Goal: Task Accomplishment & Management: Manage account settings

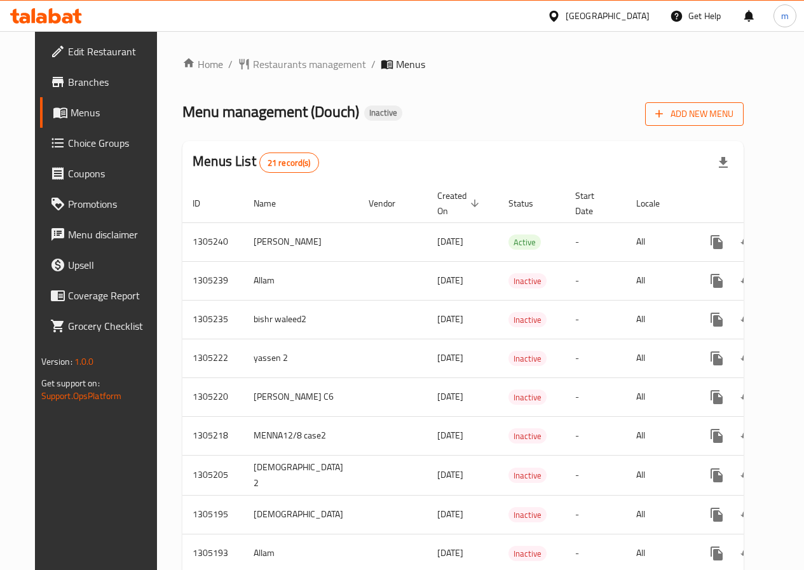
click at [729, 116] on span "Add New Menu" at bounding box center [694, 114] width 78 height 16
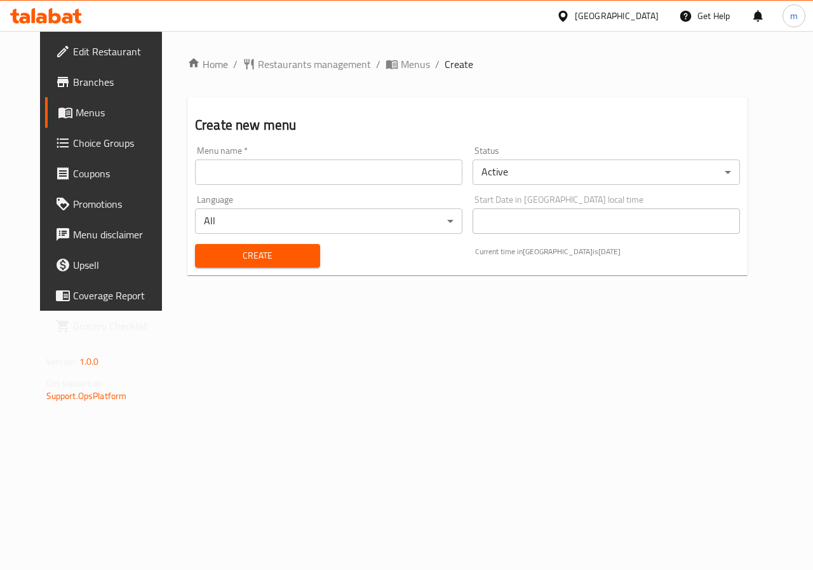
click at [235, 172] on input "text" at bounding box center [329, 171] width 268 height 25
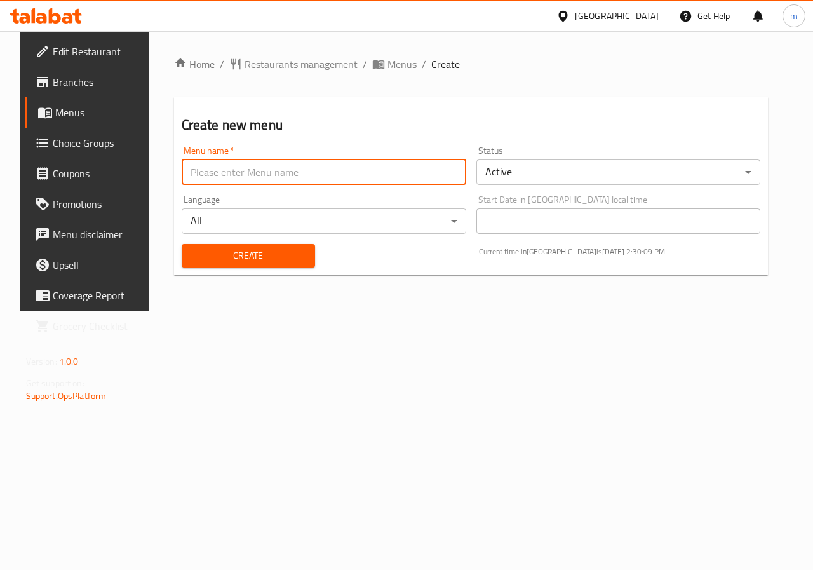
click at [269, 175] on input "text" at bounding box center [324, 171] width 285 height 25
type input "’"
type input "Mazen 5"
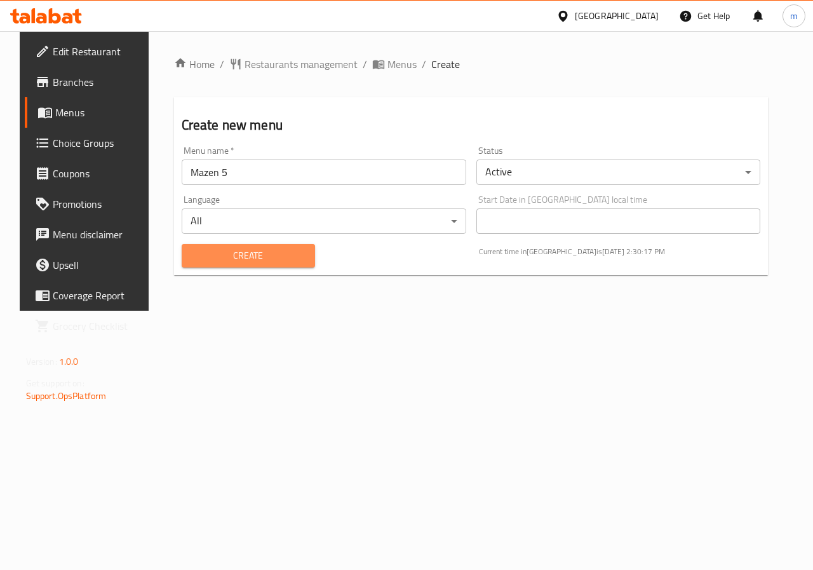
click at [271, 256] on span "Create" at bounding box center [248, 256] width 113 height 16
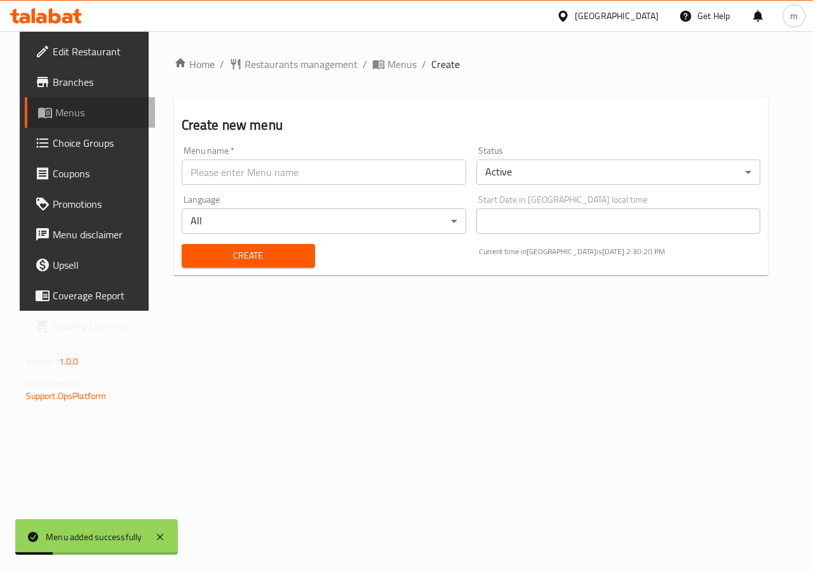
click at [68, 122] on link "Menus" at bounding box center [90, 112] width 131 height 30
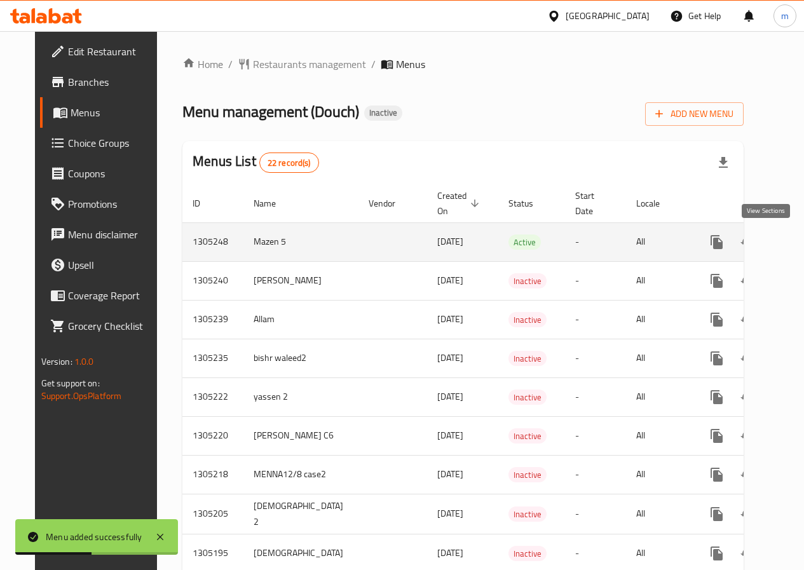
click at [801, 240] on icon "enhanced table" at bounding box center [808, 241] width 15 height 15
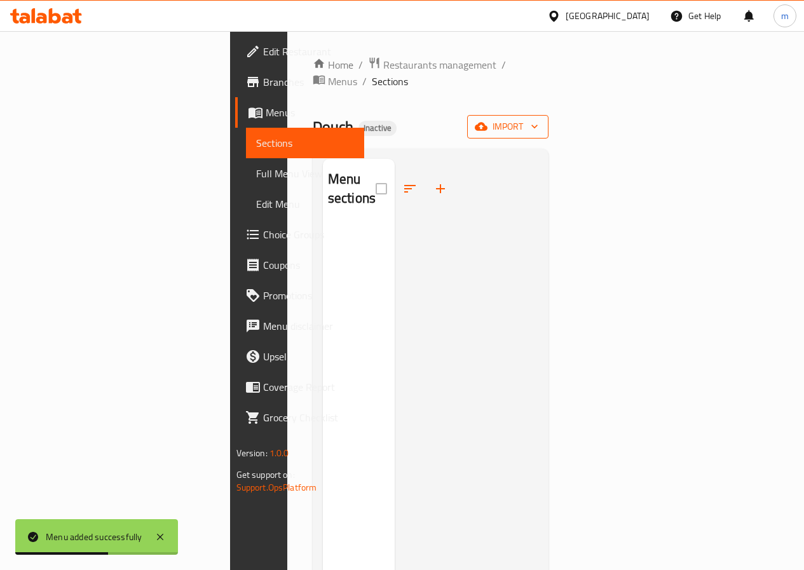
click at [538, 119] on span "import" at bounding box center [507, 127] width 61 height 16
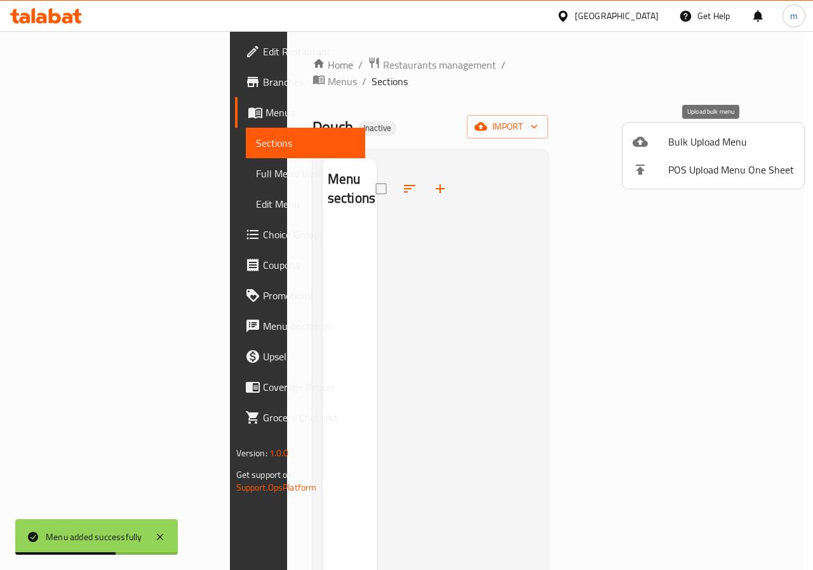
click at [688, 146] on span "Bulk Upload Menu" at bounding box center [731, 141] width 126 height 15
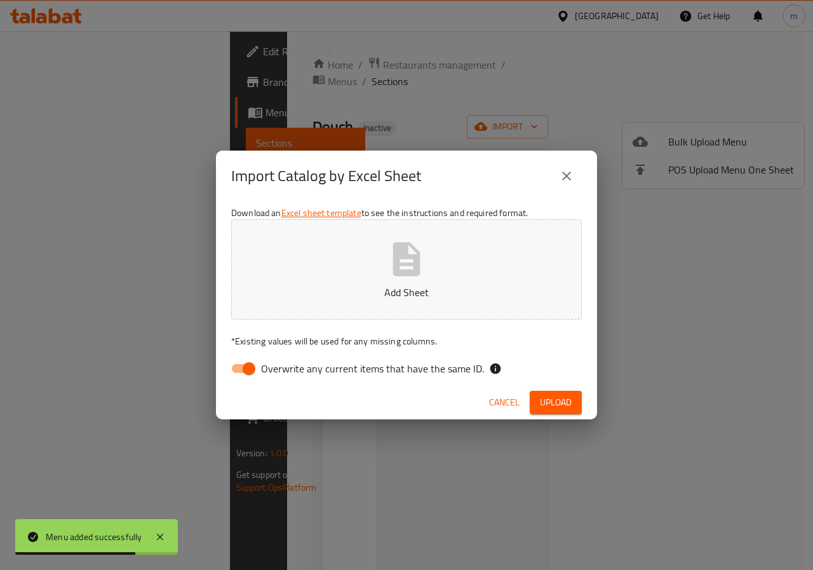
click at [243, 363] on input "Overwrite any current items that have the same ID." at bounding box center [249, 368] width 72 height 24
checkbox input "false"
click at [361, 288] on p "Add Sheet" at bounding box center [406, 292] width 311 height 15
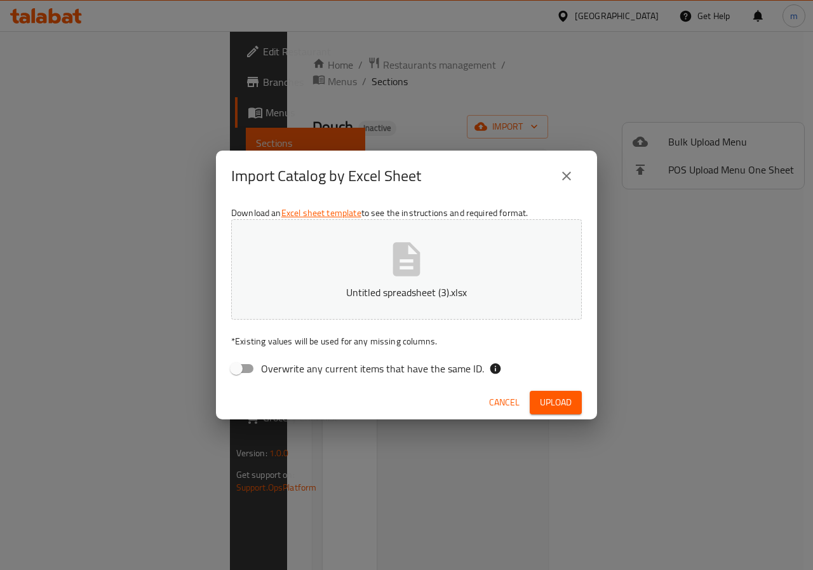
click at [542, 397] on span "Upload" at bounding box center [556, 403] width 32 height 16
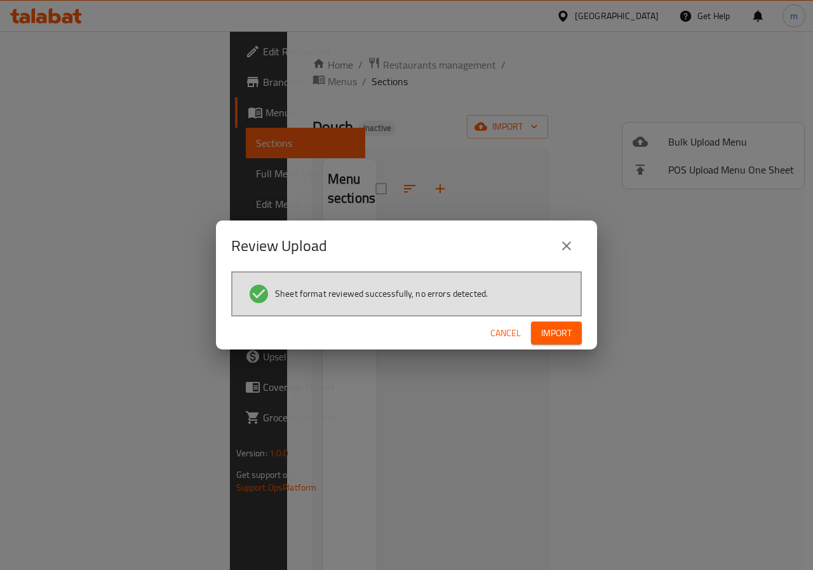
click at [557, 332] on span "Import" at bounding box center [556, 333] width 30 height 16
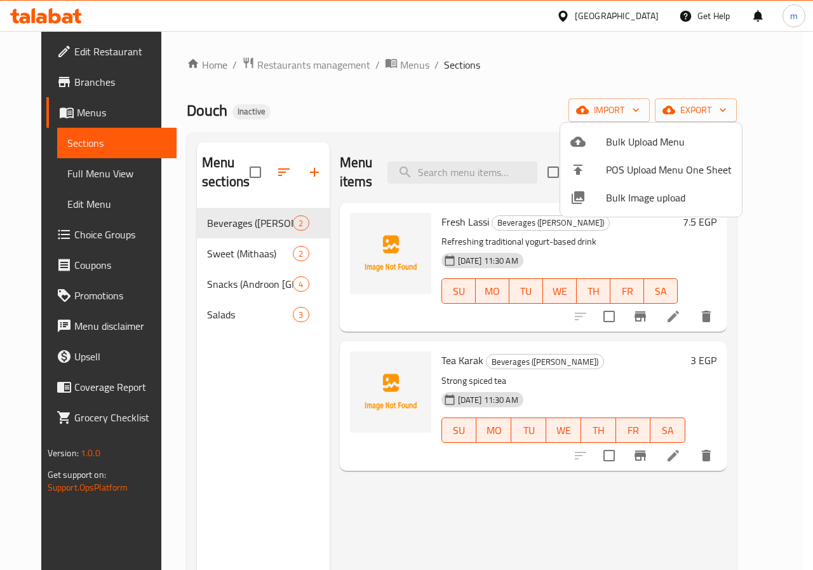
click at [576, 83] on div at bounding box center [406, 285] width 813 height 570
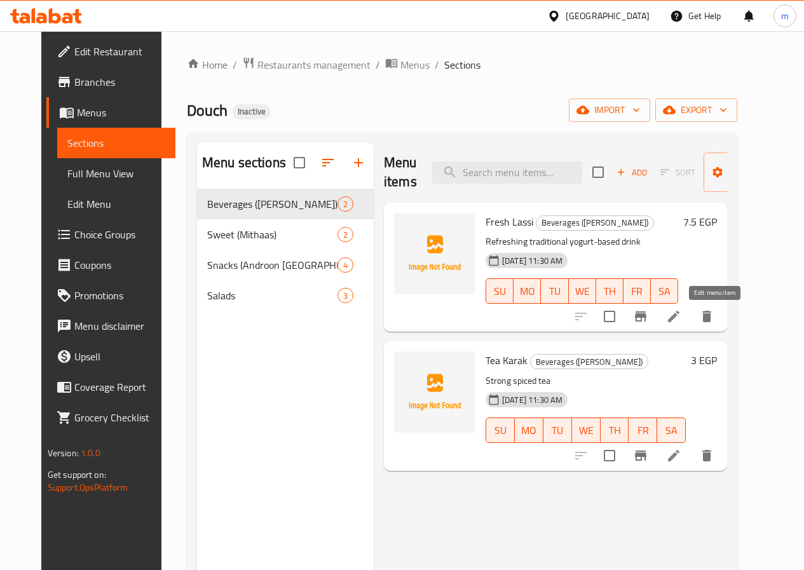
click at [681, 316] on icon at bounding box center [673, 316] width 15 height 15
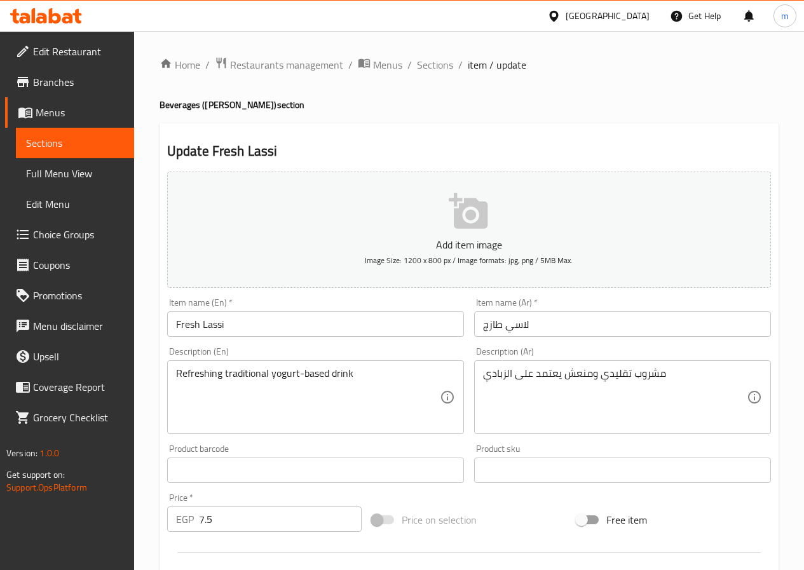
click at [35, 151] on span "Sections" at bounding box center [75, 142] width 98 height 15
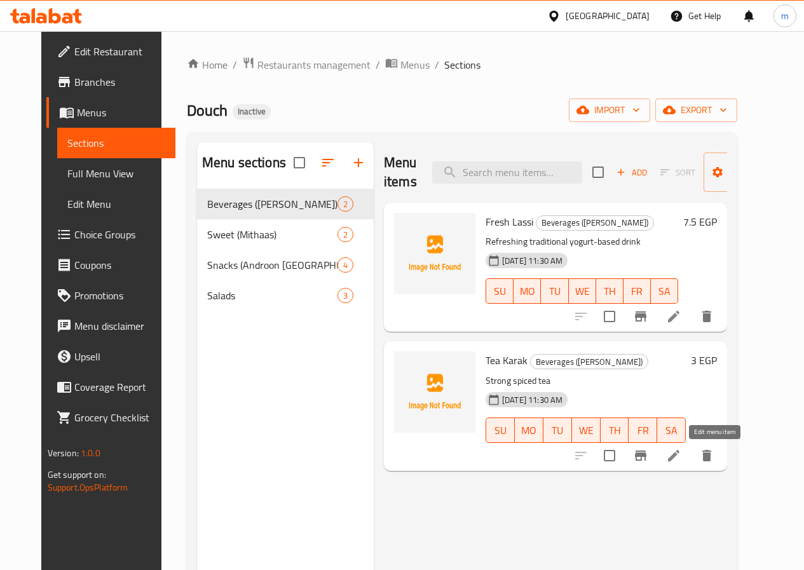
click at [681, 461] on icon at bounding box center [673, 455] width 15 height 15
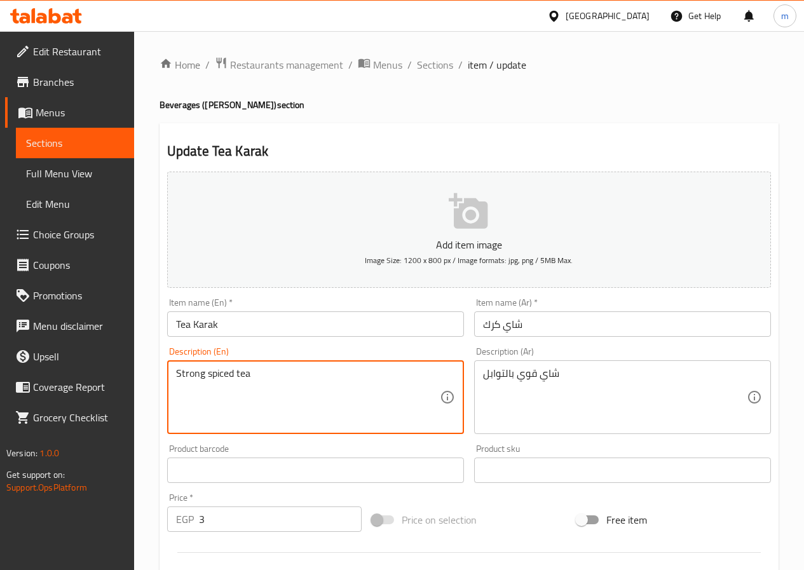
drag, startPoint x: 279, startPoint y: 374, endPoint x: 156, endPoint y: 367, distance: 123.5
click at [385, 374] on textarea "Strong spiced tea" at bounding box center [308, 397] width 264 height 60
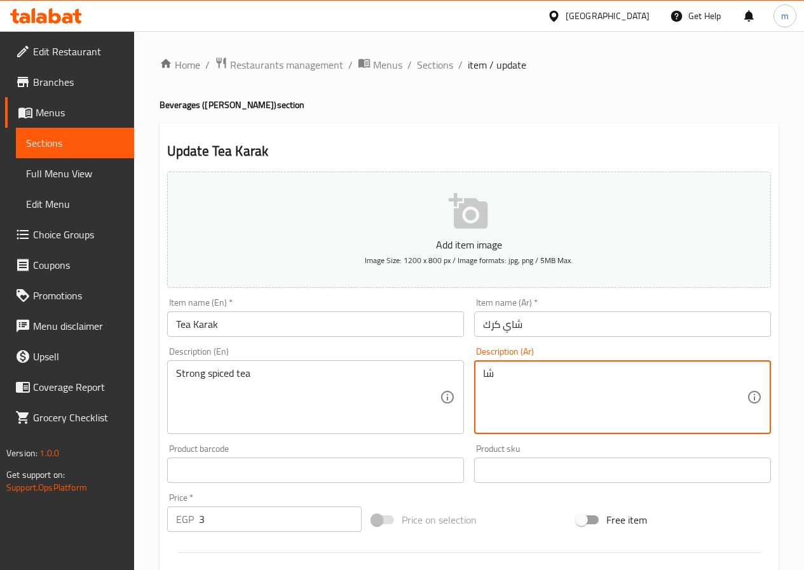
type textarea "ش"
paste textarea "شاي قوي متبل"
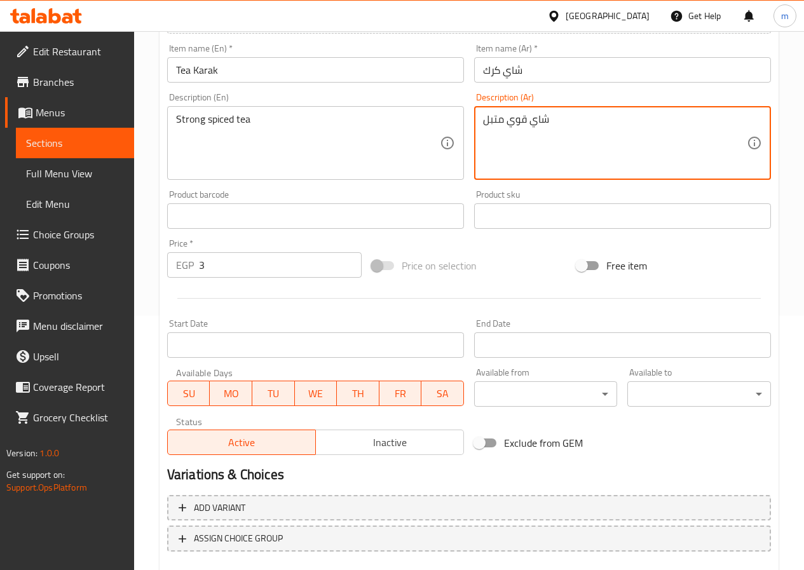
scroll to position [328, 0]
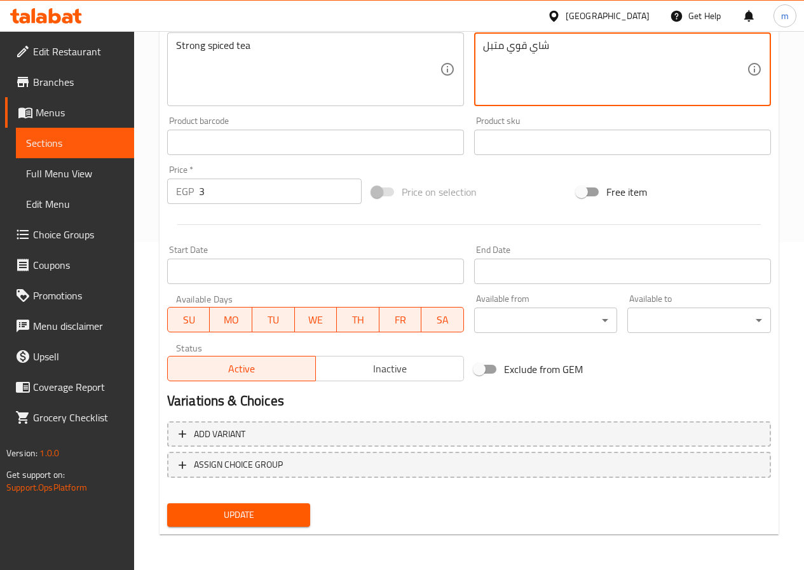
type textarea "شاي قوي متبل"
click at [288, 507] on span "Update" at bounding box center [238, 515] width 123 height 16
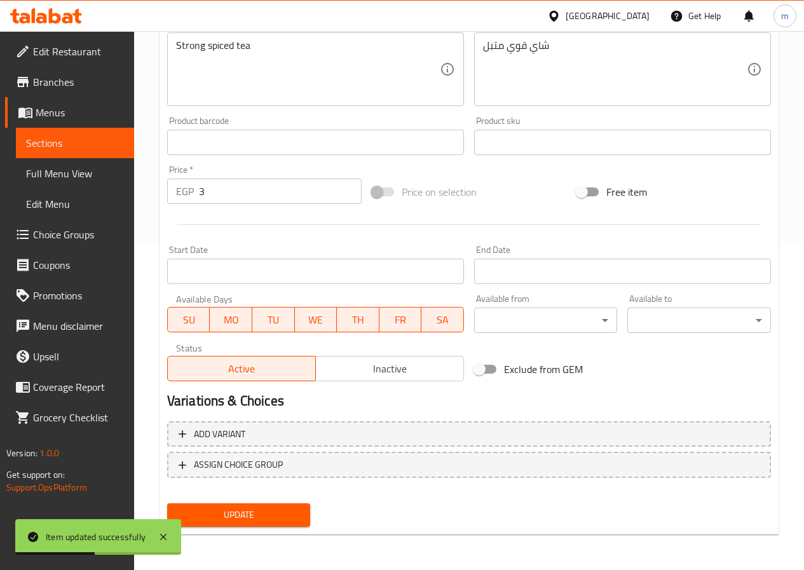
click at [100, 151] on link "Sections" at bounding box center [75, 143] width 118 height 30
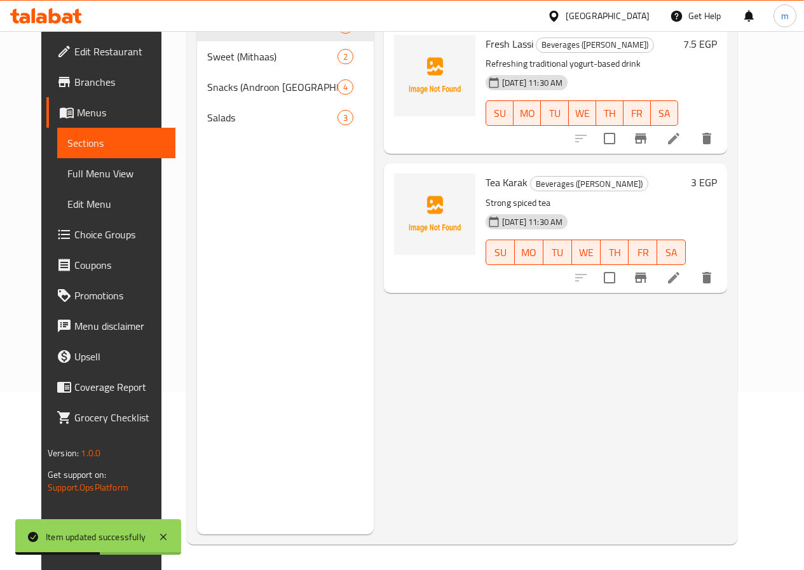
scroll to position [178, 0]
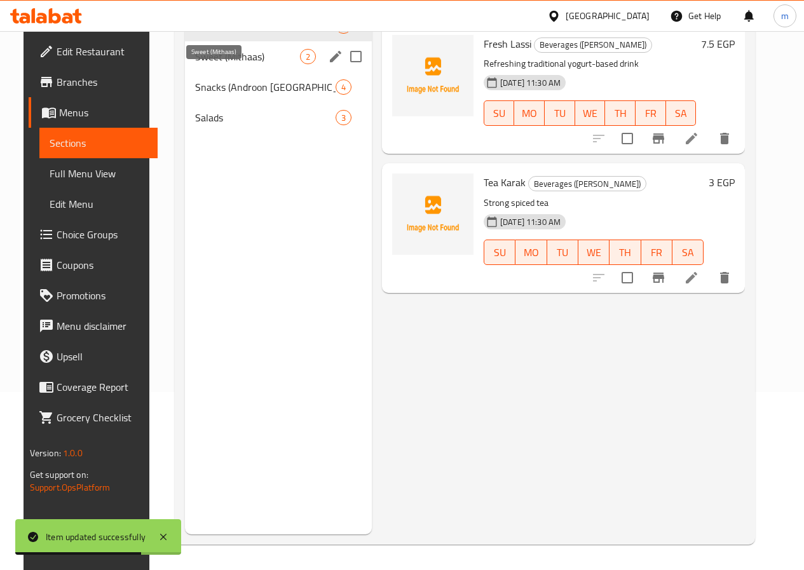
click at [207, 64] on span "Sweet (Mithaas)" at bounding box center [247, 56] width 105 height 15
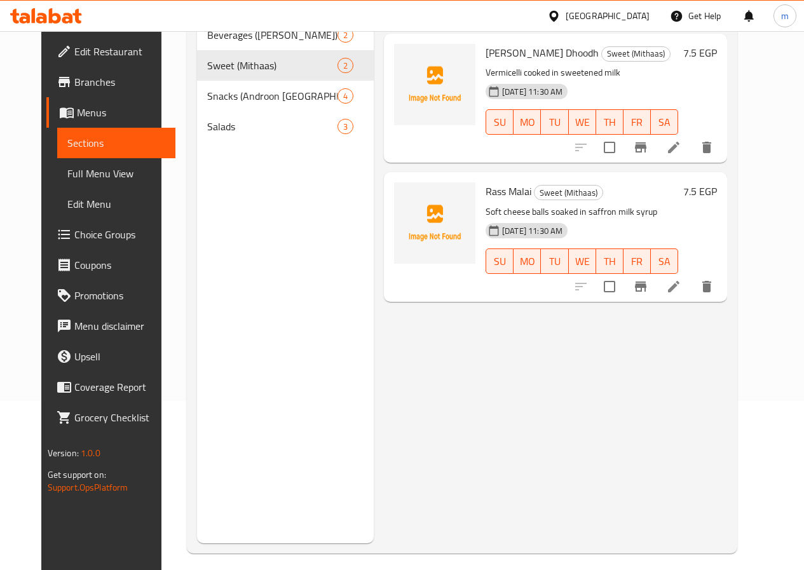
scroll to position [51, 0]
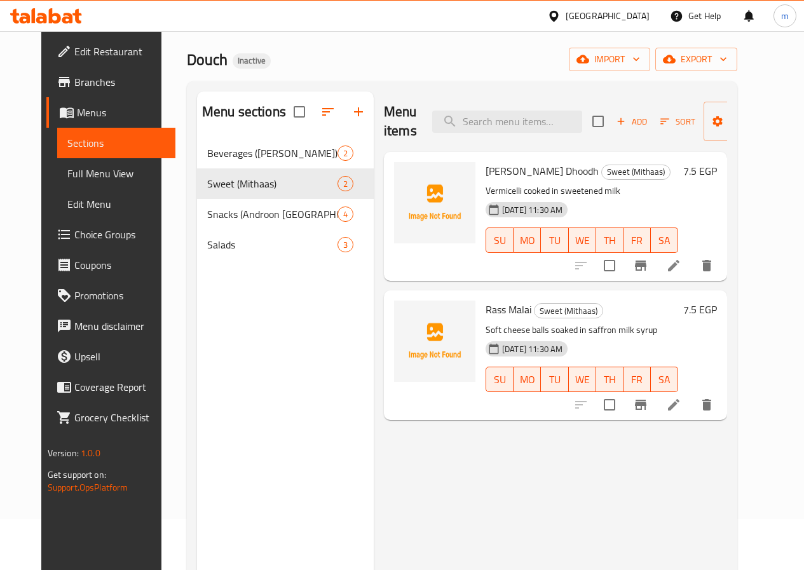
click at [691, 270] on li at bounding box center [674, 265] width 36 height 23
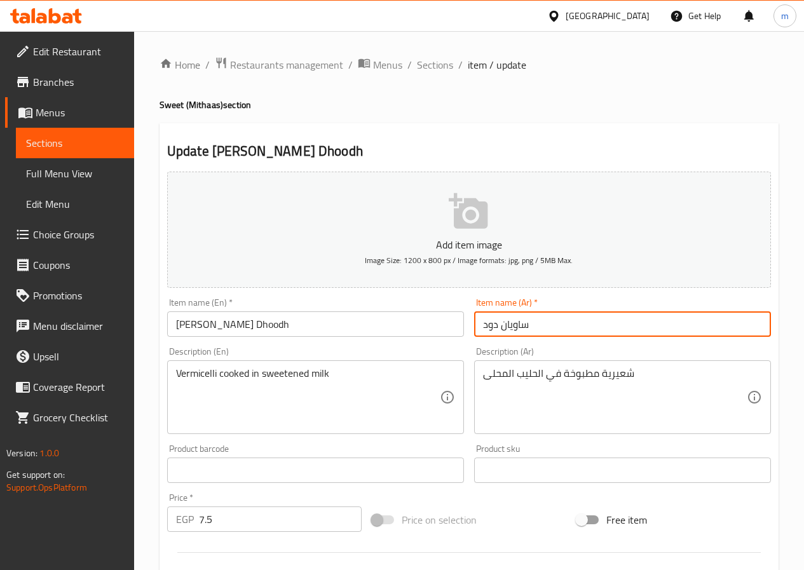
click at [510, 326] on input "ساويان دود" at bounding box center [622, 323] width 297 height 25
click at [513, 326] on input "ساويان دود" at bounding box center [622, 323] width 297 height 25
click at [616, 320] on input "ساوايان دود" at bounding box center [622, 323] width 297 height 25
click at [494, 324] on input "ساوايان دود" at bounding box center [622, 323] width 297 height 25
click at [485, 327] on input "ساوايان دهود" at bounding box center [622, 323] width 297 height 25
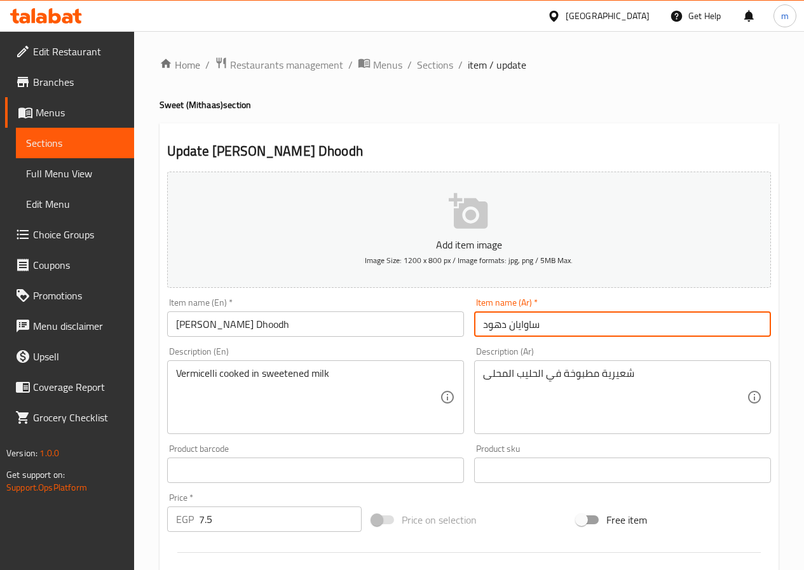
click at [482, 327] on input "ساوايان دهود" at bounding box center [622, 323] width 297 height 25
click at [551, 328] on input "ساوايان دهود" at bounding box center [622, 323] width 297 height 25
type input "ساوايان دهوده"
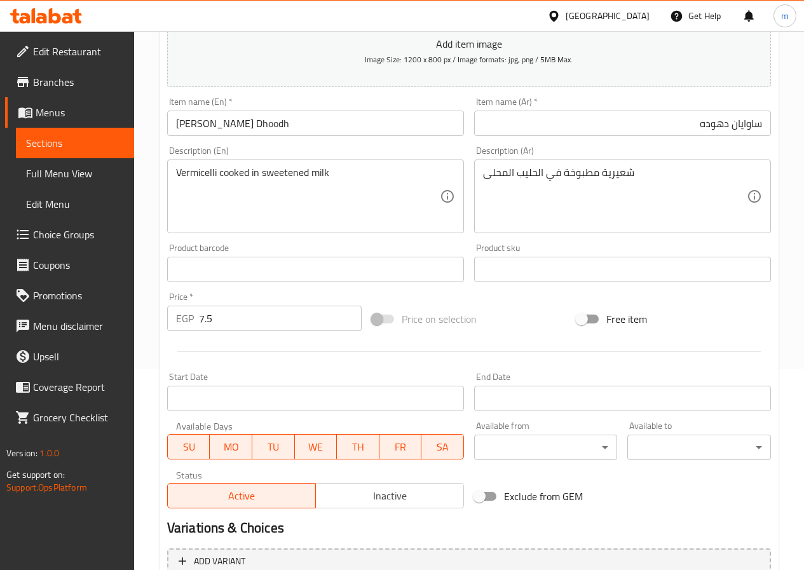
scroll to position [328, 0]
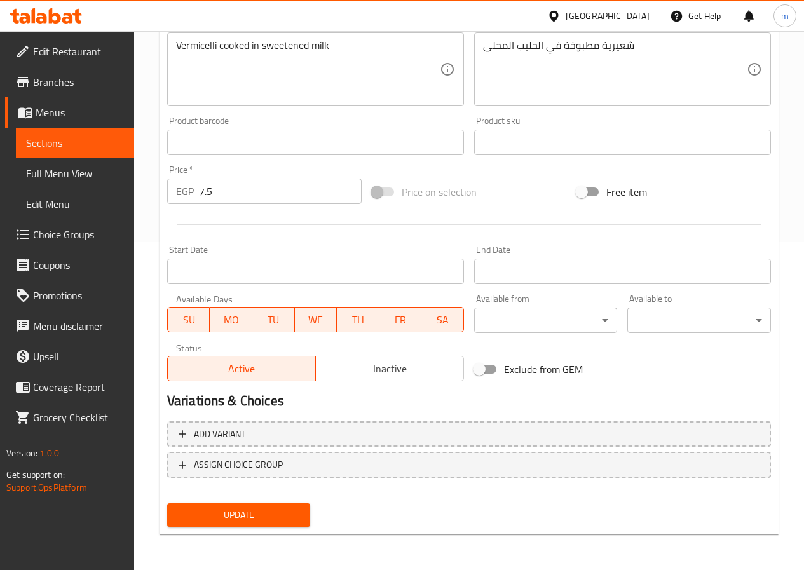
click at [271, 516] on span "Update" at bounding box center [238, 515] width 123 height 16
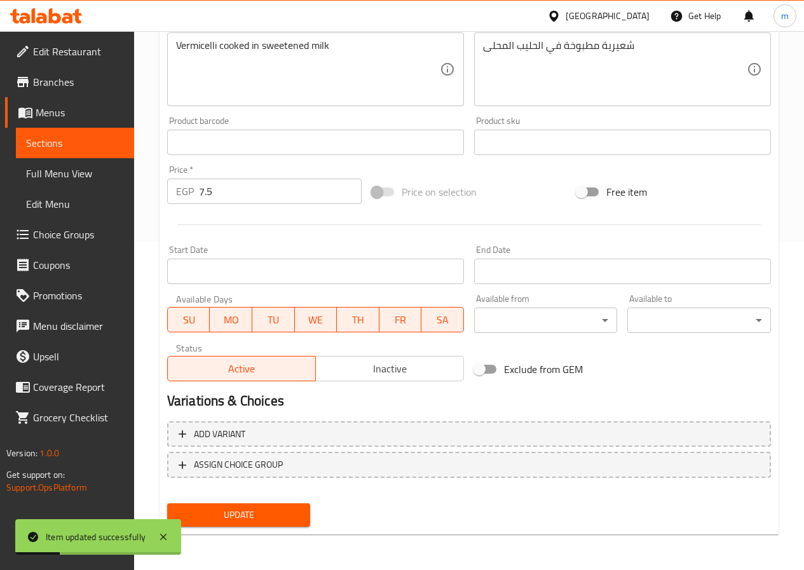
click at [96, 146] on span "Sections" at bounding box center [75, 142] width 98 height 15
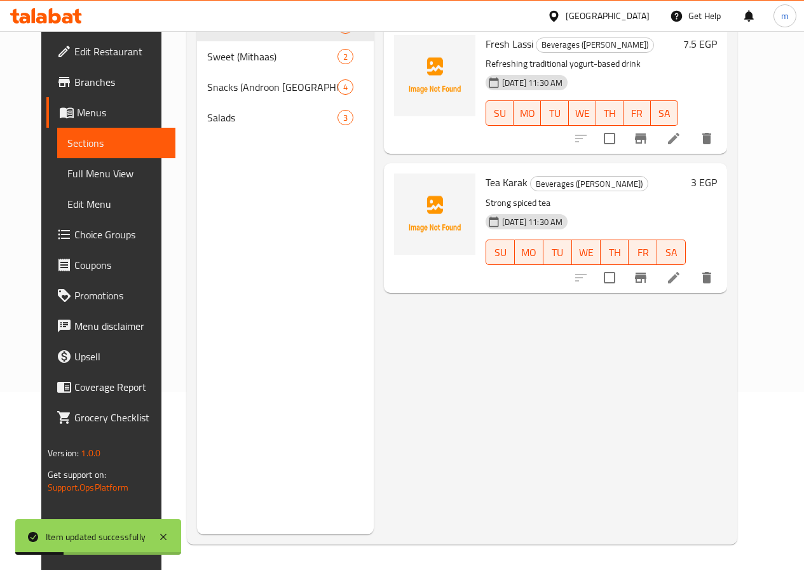
scroll to position [178, 0]
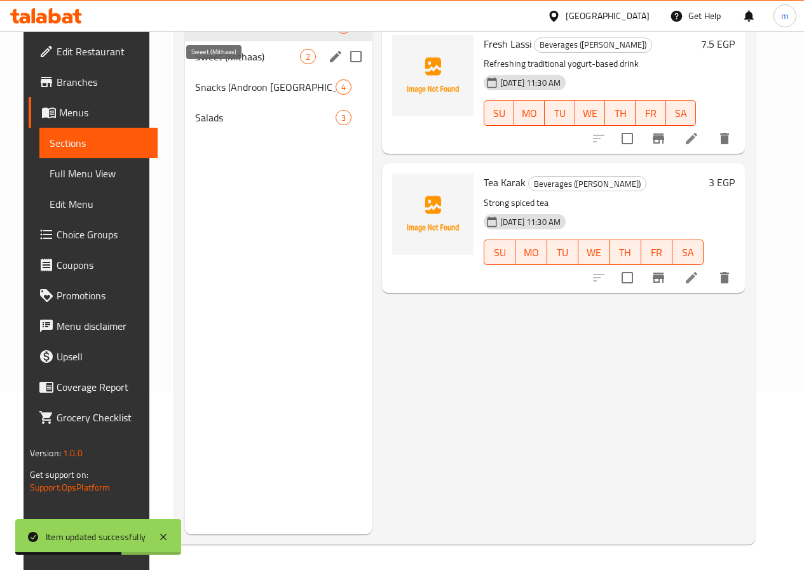
click at [227, 64] on span "Sweet (Mithaas)" at bounding box center [247, 56] width 105 height 15
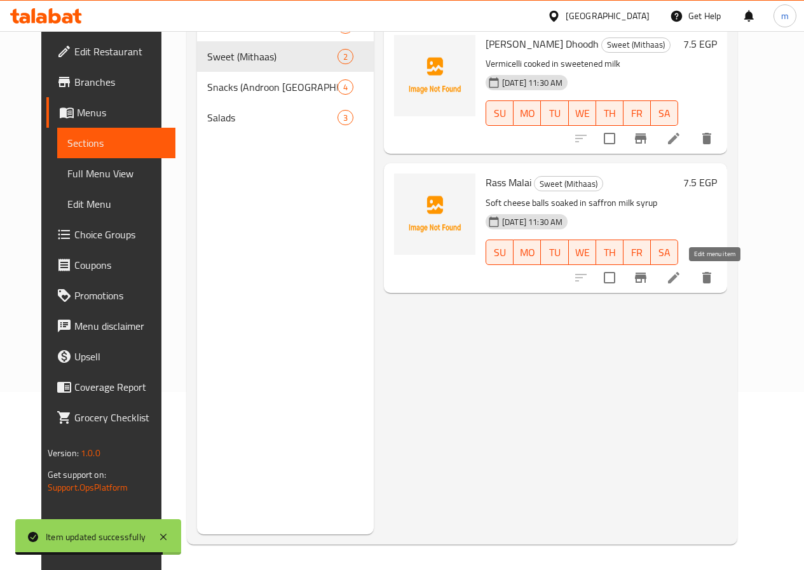
click at [681, 283] on icon at bounding box center [673, 277] width 15 height 15
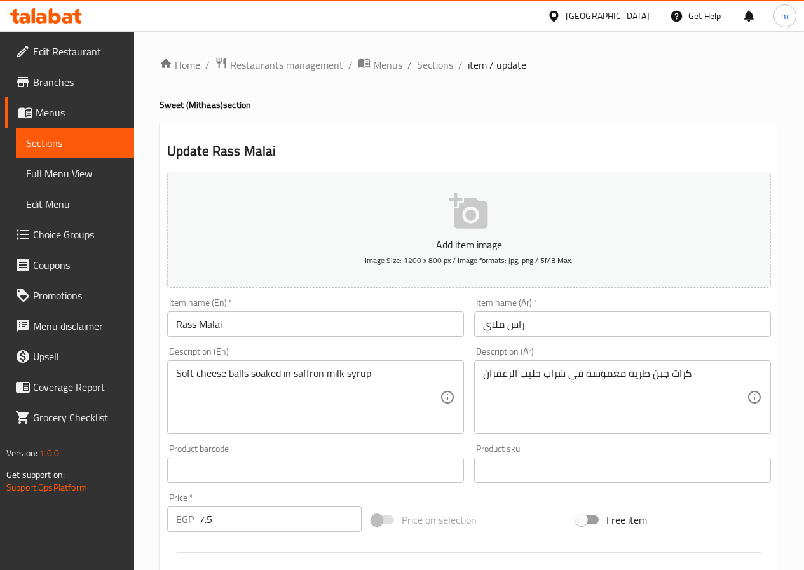
click at [497, 321] on input "راس ملاي" at bounding box center [622, 323] width 297 height 25
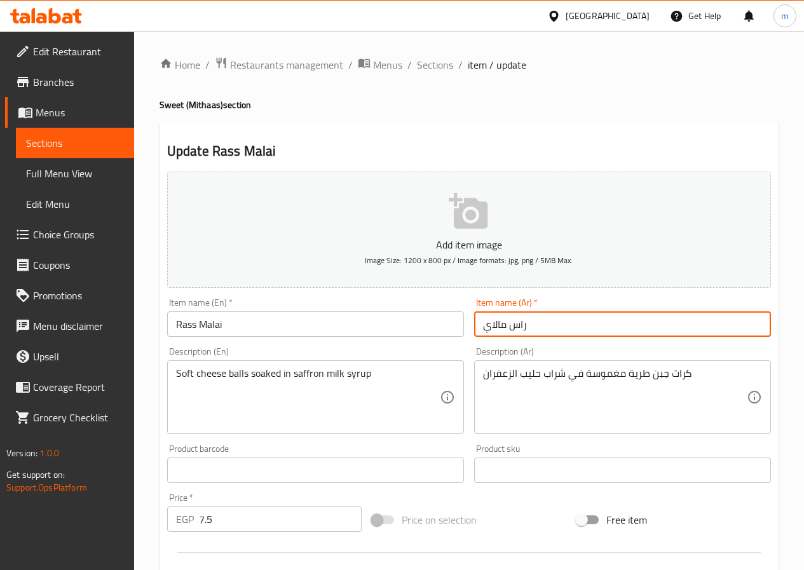
scroll to position [328, 0]
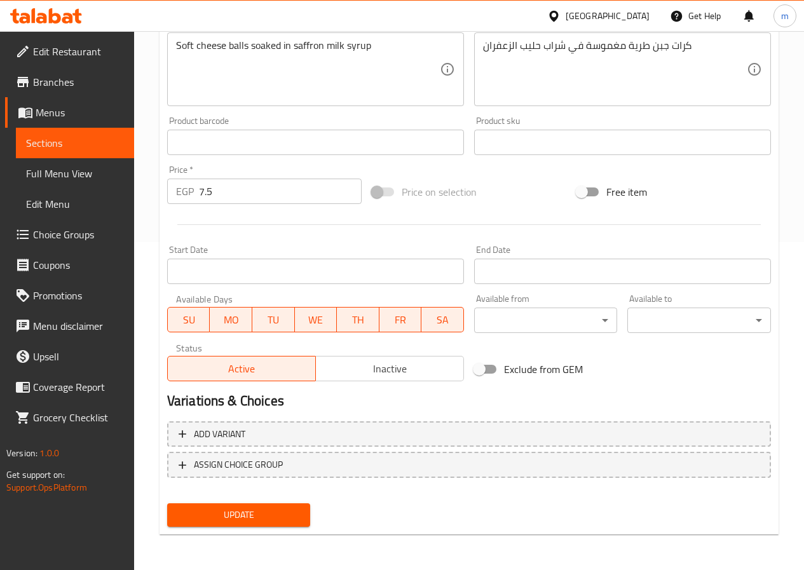
type input "راس مالاي"
click at [268, 520] on span "Update" at bounding box center [238, 515] width 123 height 16
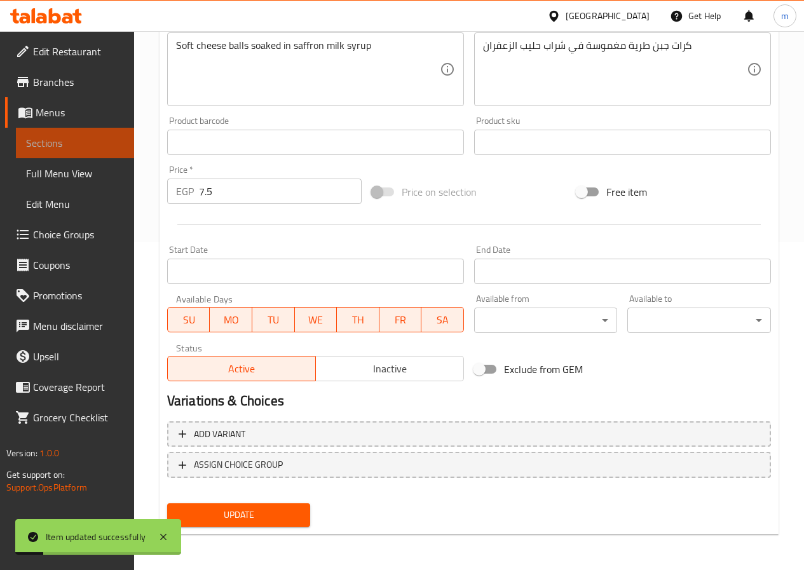
click at [104, 143] on span "Sections" at bounding box center [75, 142] width 98 height 15
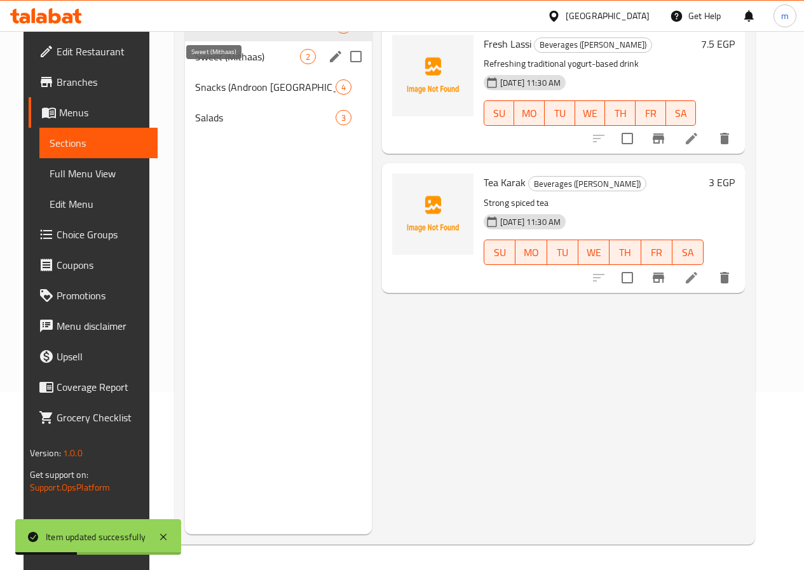
click at [207, 64] on span "Sweet (Mithaas)" at bounding box center [247, 56] width 105 height 15
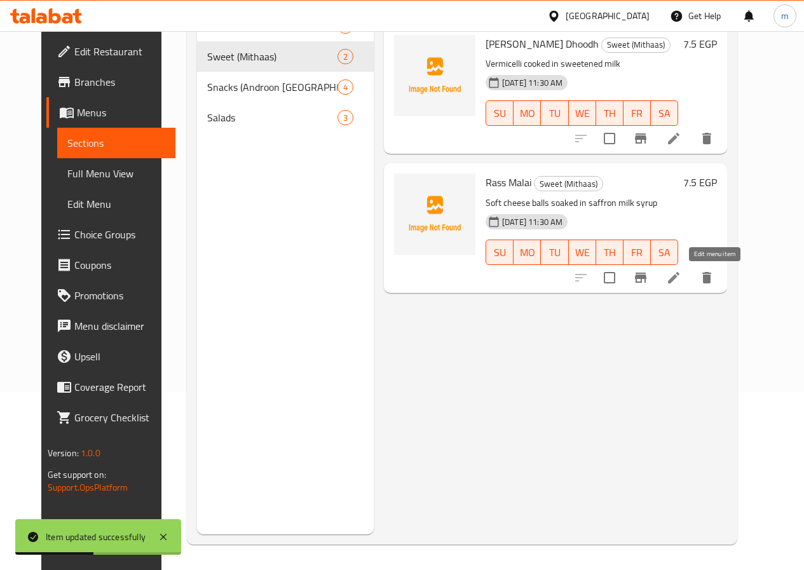
click at [681, 278] on icon at bounding box center [673, 277] width 15 height 15
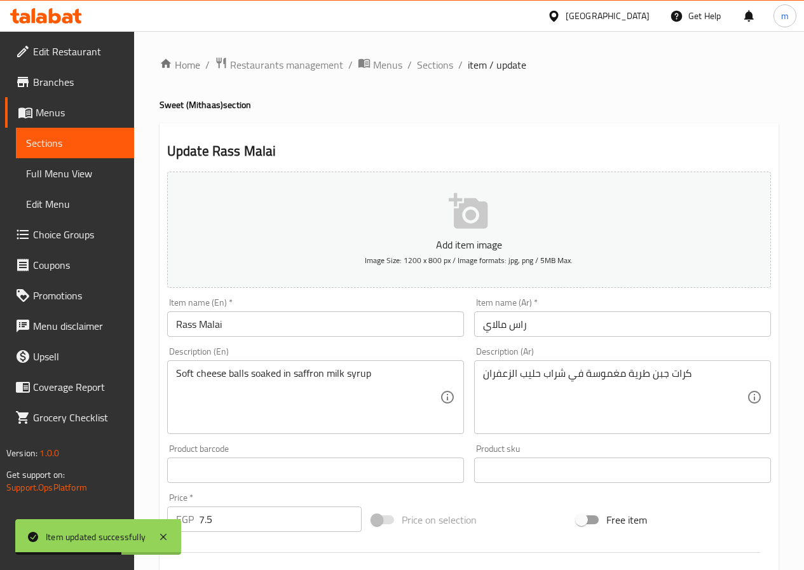
click at [76, 135] on span "Sections" at bounding box center [75, 142] width 98 height 15
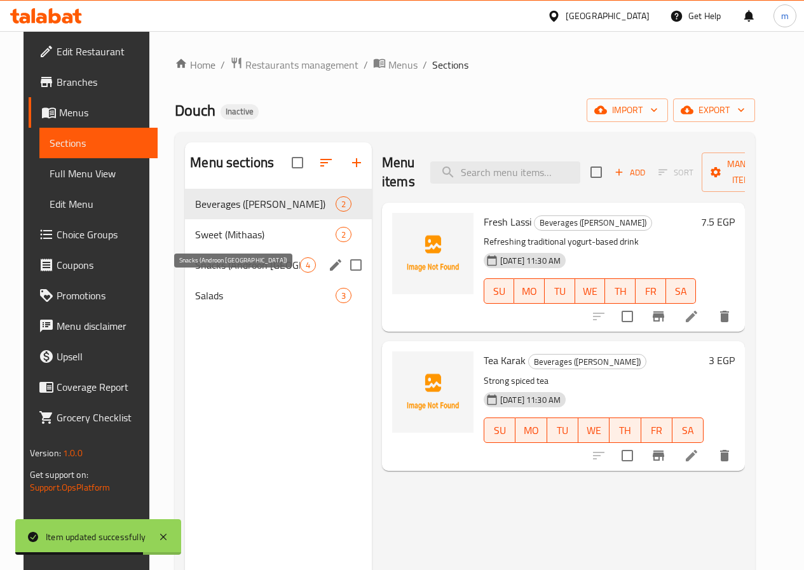
click at [213, 273] on span "Snacks (Androon Lahore)" at bounding box center [247, 264] width 105 height 15
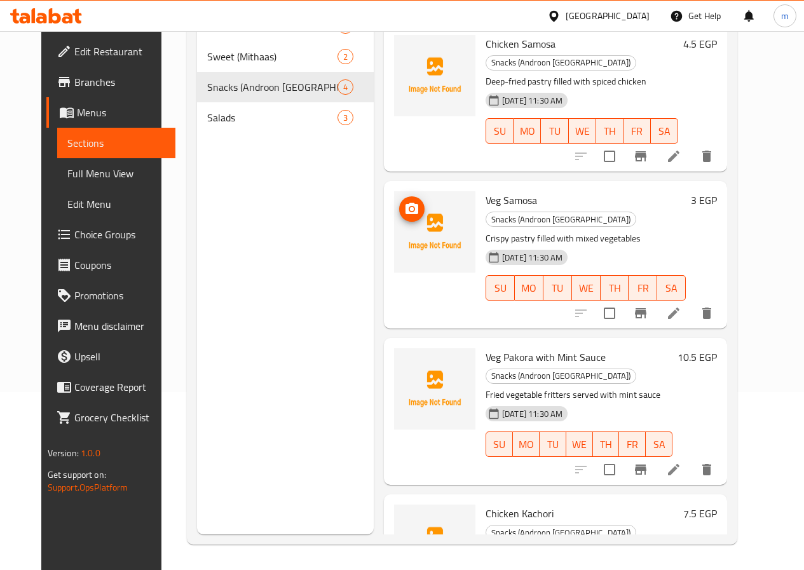
scroll to position [114, 0]
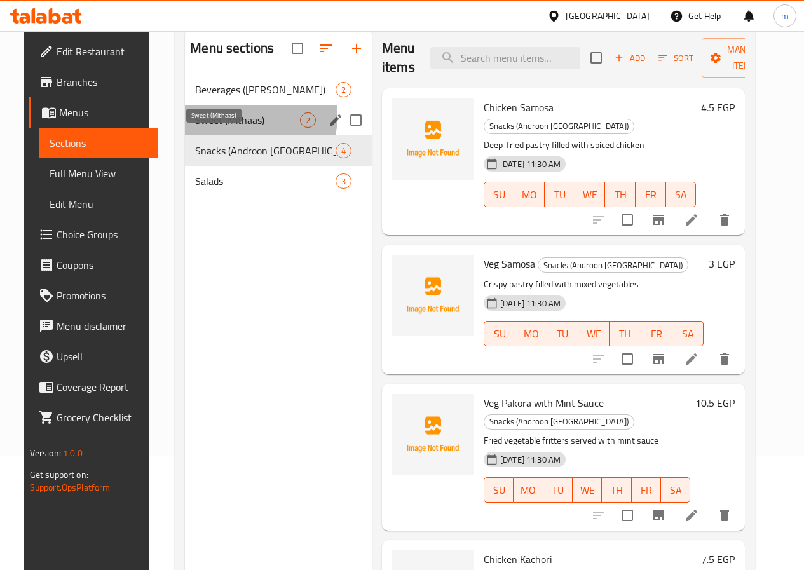
click at [221, 128] on span "Sweet (Mithaas)" at bounding box center [247, 119] width 105 height 15
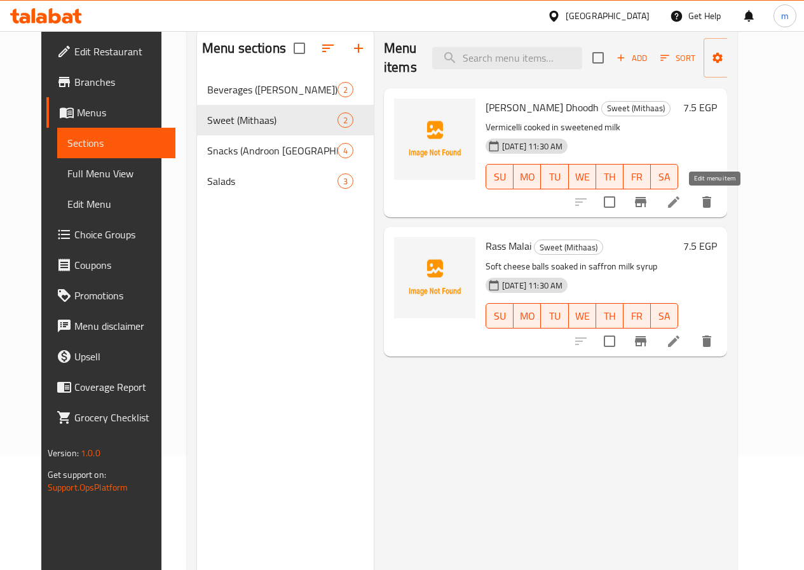
click at [681, 196] on icon at bounding box center [673, 201] width 15 height 15
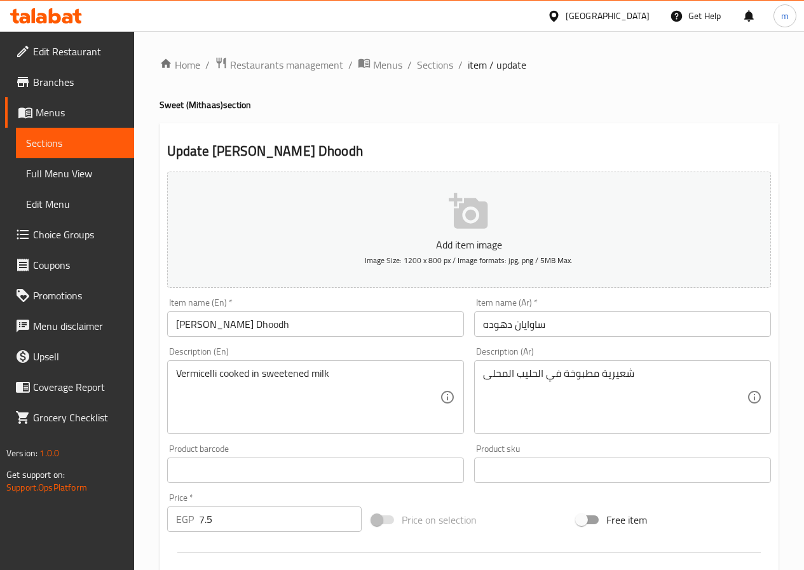
click at [63, 151] on link "Sections" at bounding box center [75, 143] width 118 height 30
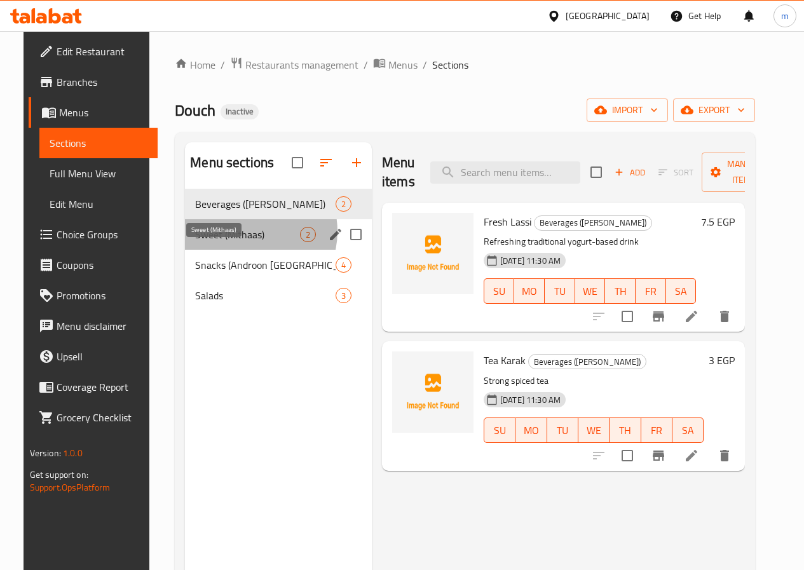
click at [231, 242] on span "Sweet (Mithaas)" at bounding box center [247, 234] width 105 height 15
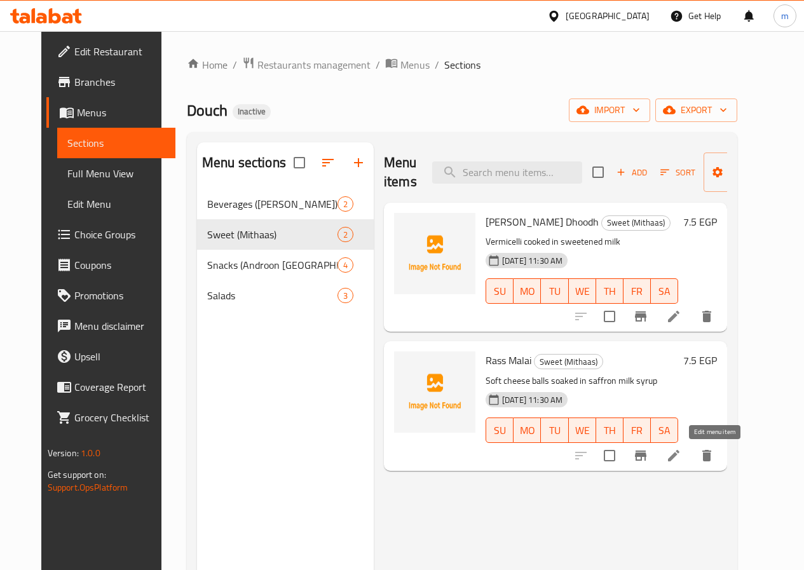
click at [681, 454] on icon at bounding box center [673, 455] width 15 height 15
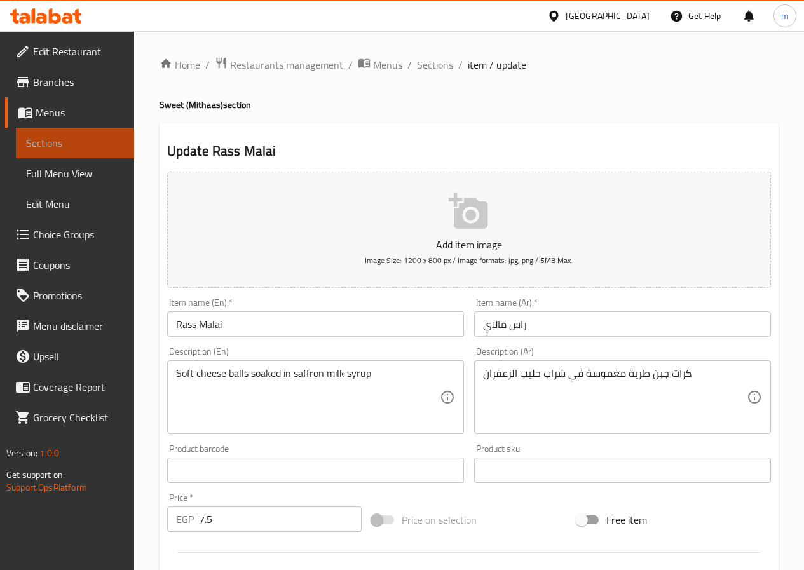
click at [101, 135] on span "Sections" at bounding box center [75, 142] width 98 height 15
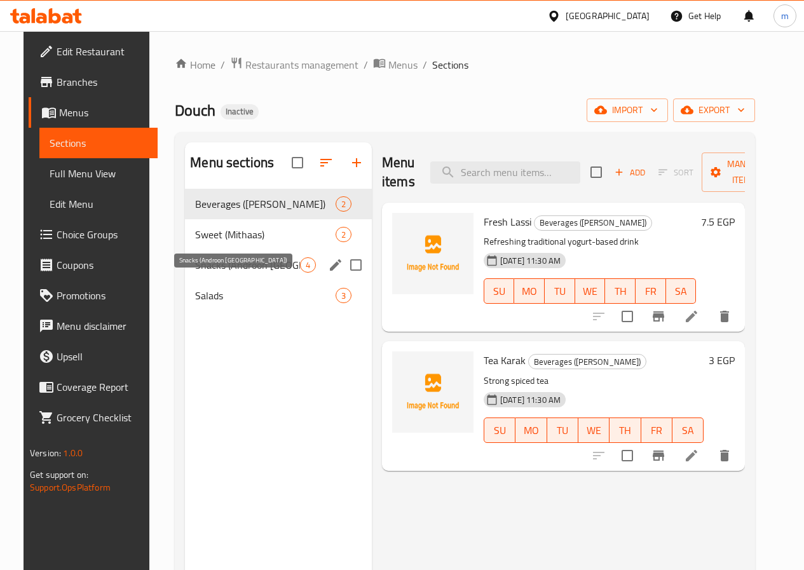
click at [215, 273] on span "Snacks (Androon Lahore)" at bounding box center [247, 264] width 105 height 15
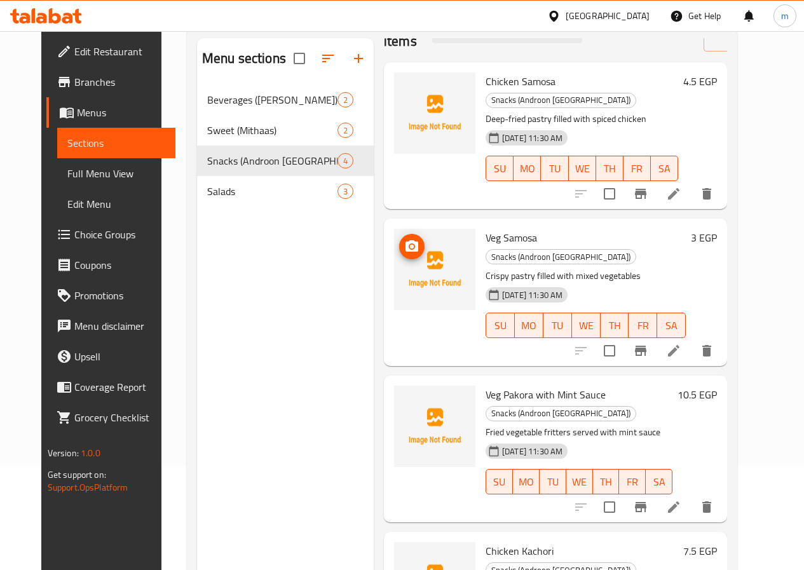
scroll to position [127, 0]
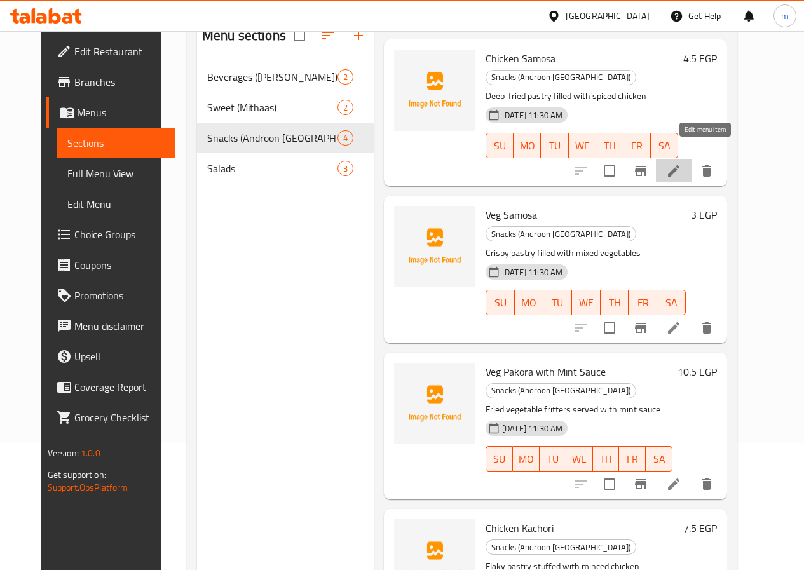
click at [679, 165] on icon at bounding box center [673, 170] width 11 height 11
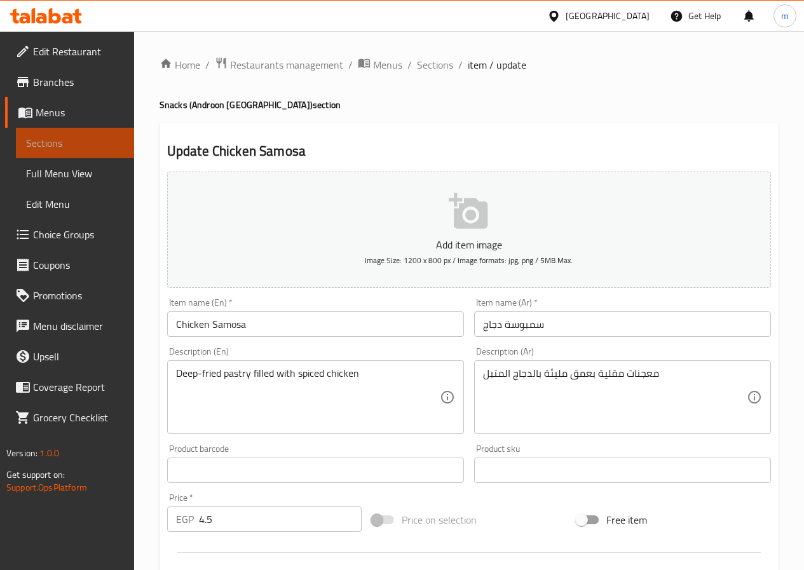
click at [72, 149] on span "Sections" at bounding box center [75, 142] width 98 height 15
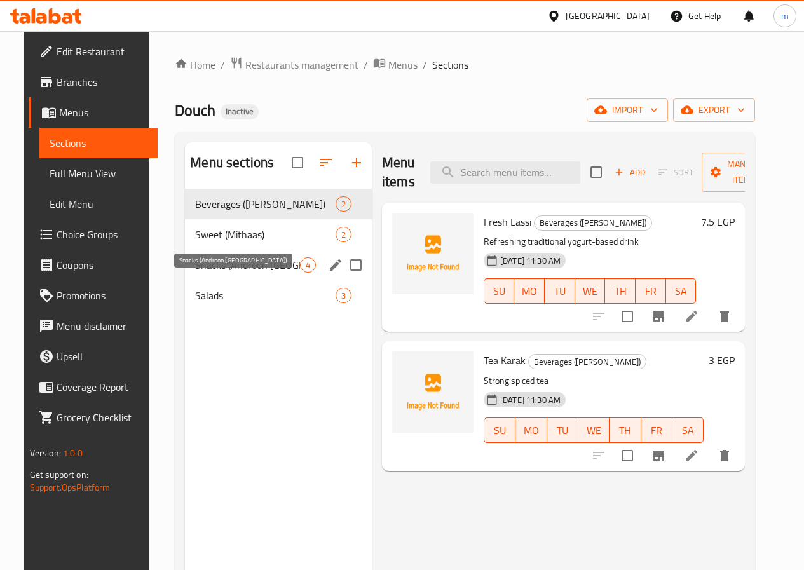
click at [212, 273] on span "Snacks (Androon Lahore)" at bounding box center [247, 264] width 105 height 15
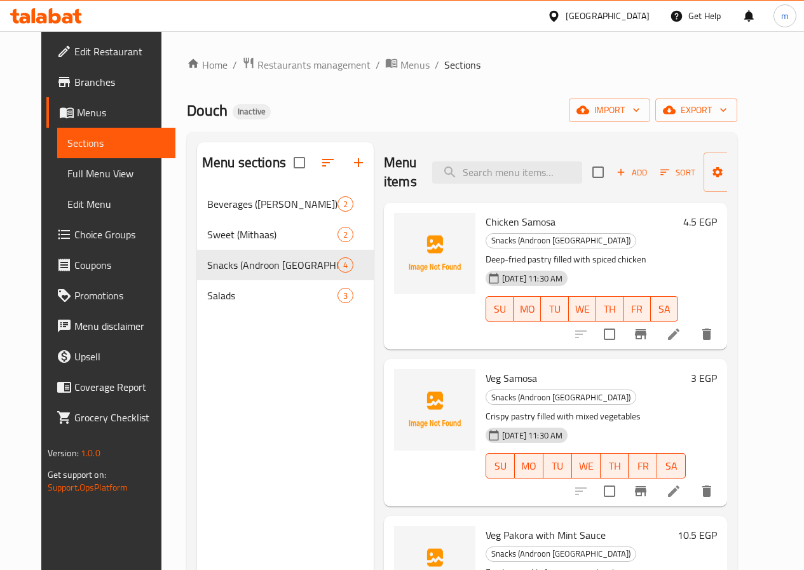
scroll to position [36, 0]
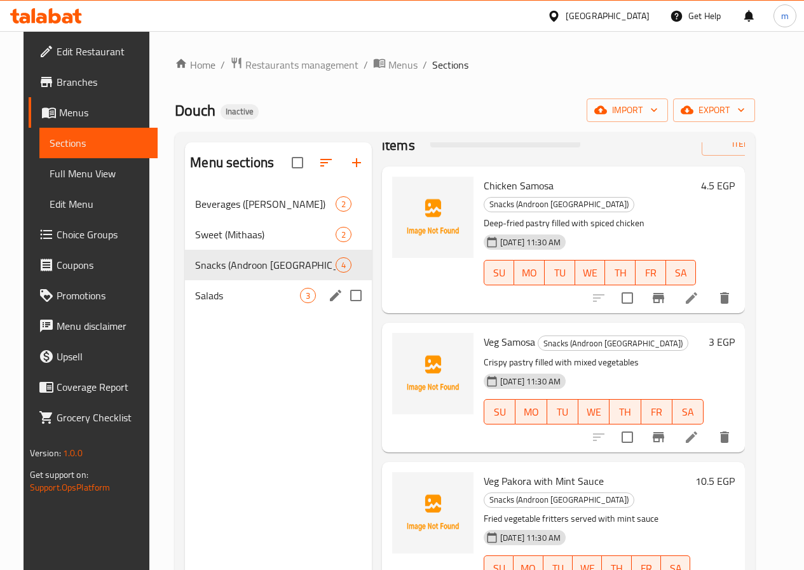
click at [243, 303] on span "Salads" at bounding box center [247, 295] width 105 height 15
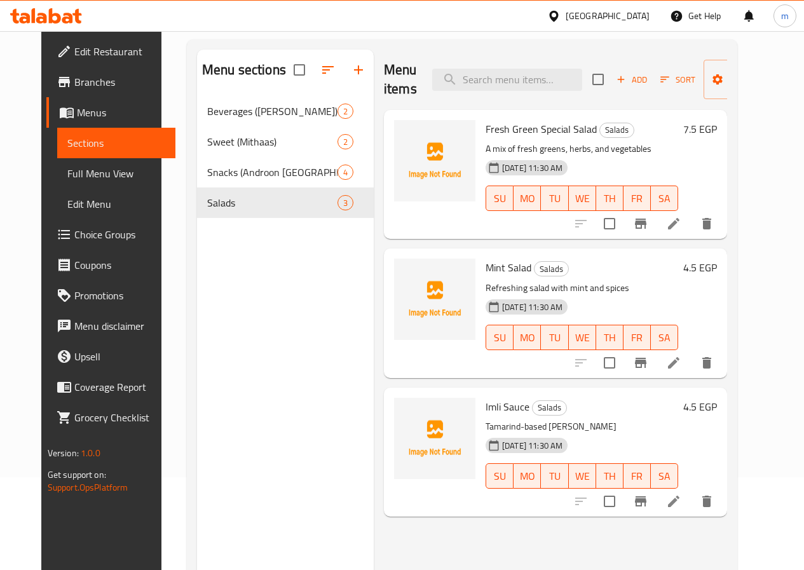
scroll to position [178, 0]
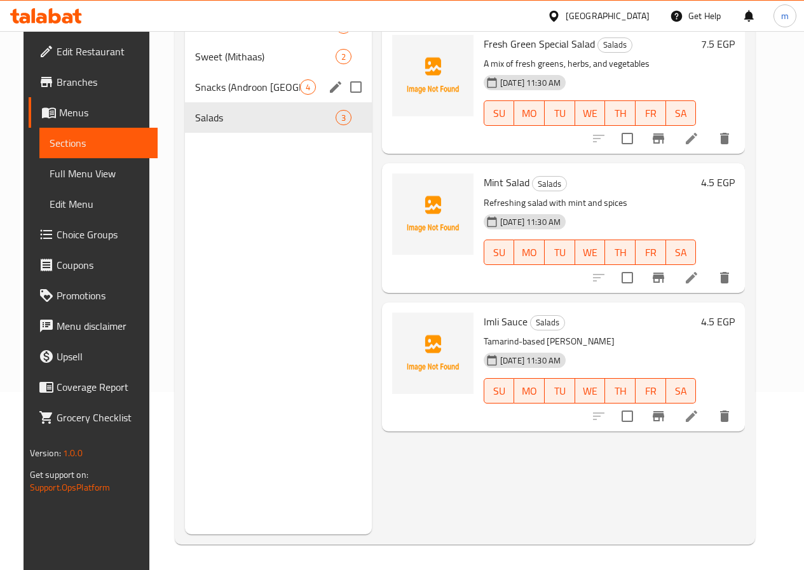
click at [237, 121] on div "Salads 3" at bounding box center [278, 117] width 187 height 30
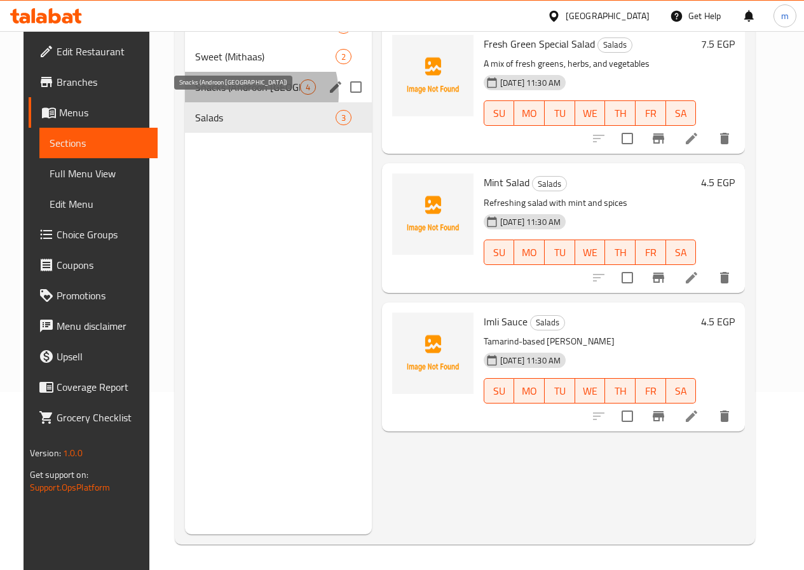
click at [236, 95] on span "Snacks (Androon Lahore)" at bounding box center [247, 86] width 105 height 15
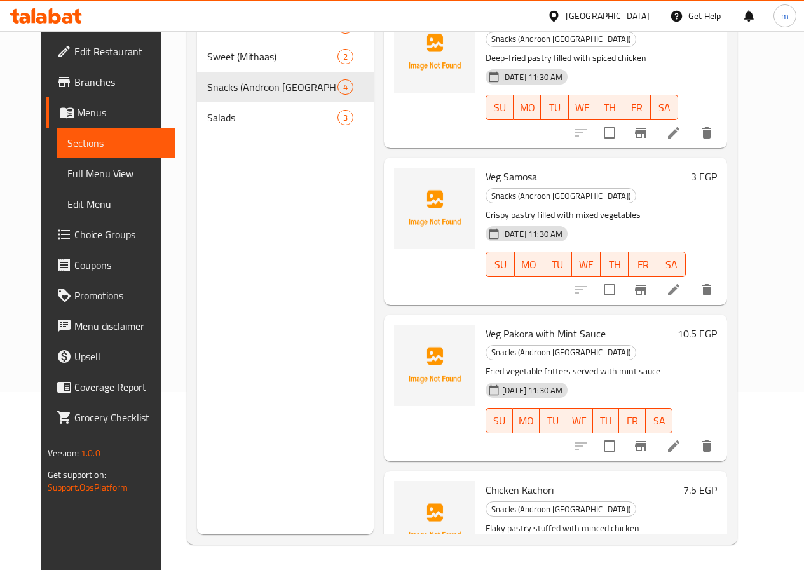
scroll to position [36, 0]
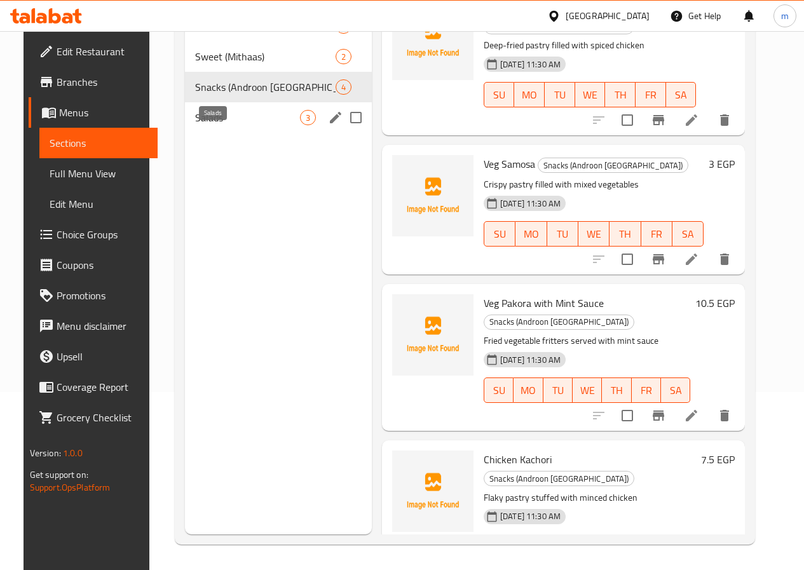
click at [231, 125] on span "Salads" at bounding box center [247, 117] width 105 height 15
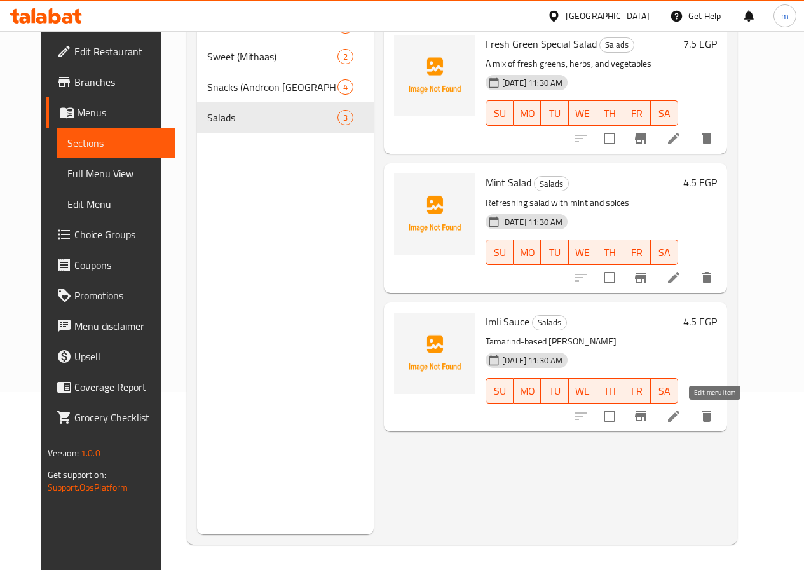
click at [681, 413] on icon at bounding box center [673, 416] width 15 height 15
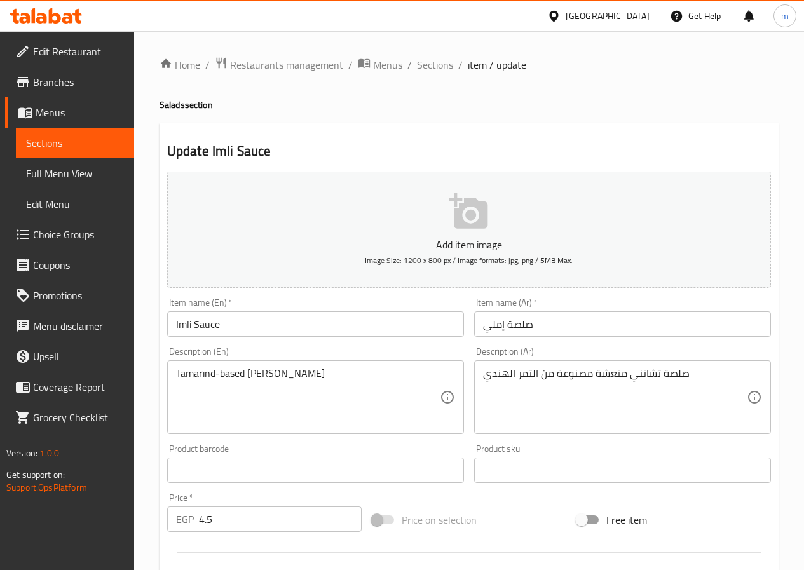
click at [74, 145] on span "Sections" at bounding box center [75, 142] width 98 height 15
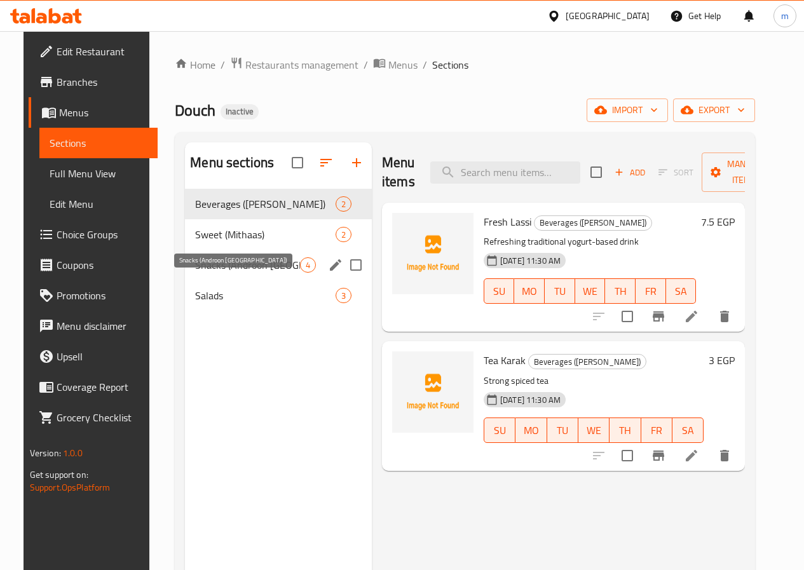
click at [228, 273] on span "Snacks (Androon Lahore)" at bounding box center [247, 264] width 105 height 15
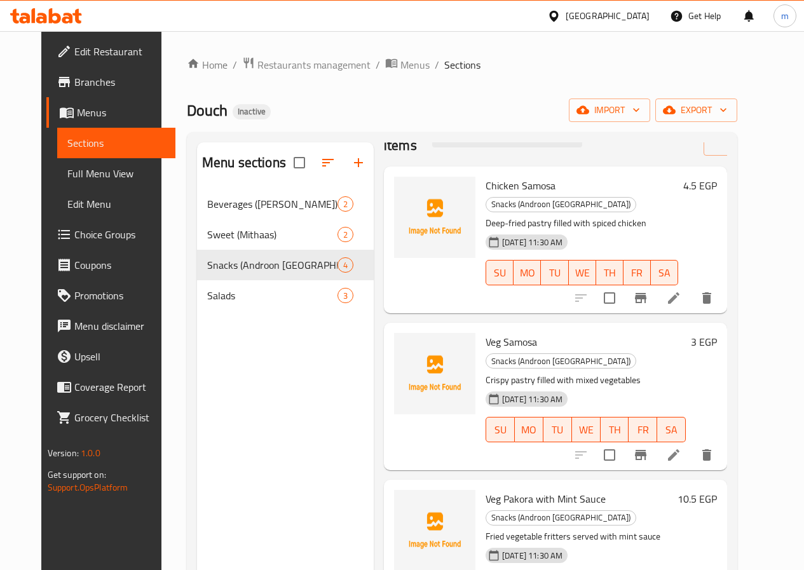
scroll to position [178, 0]
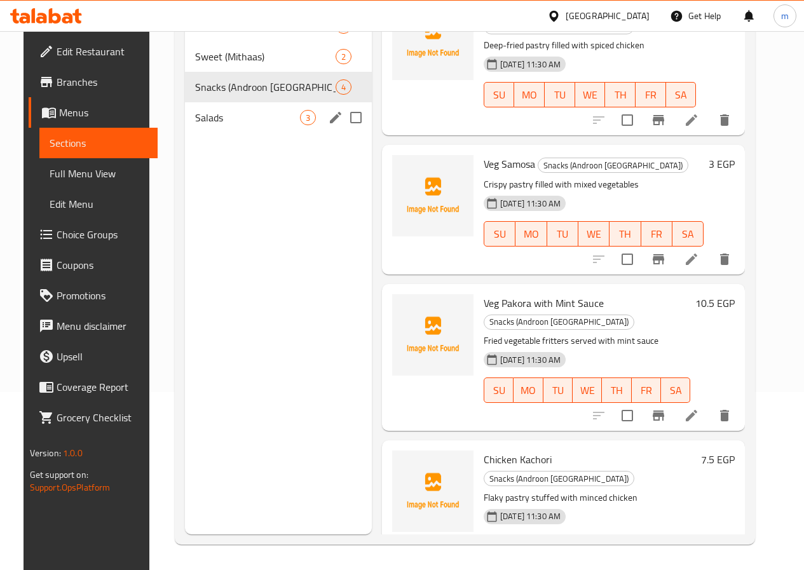
click at [214, 125] on span "Salads" at bounding box center [247, 117] width 105 height 15
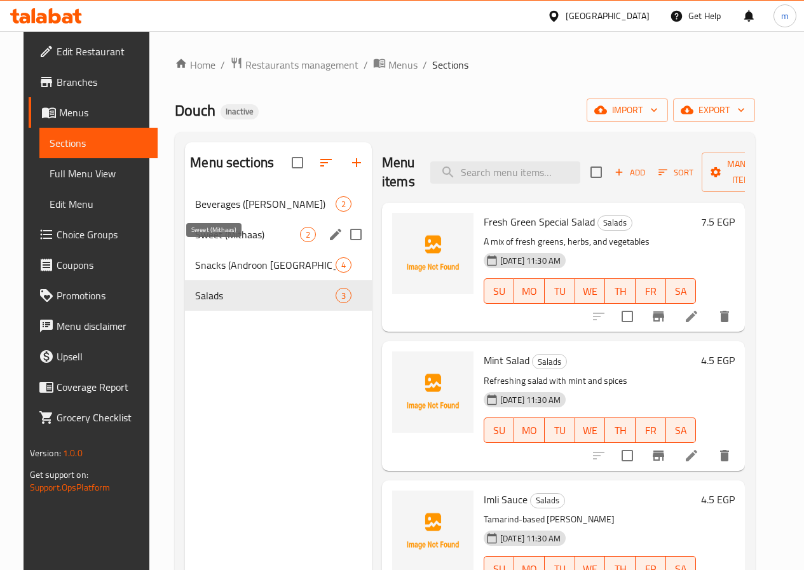
click at [223, 242] on span "Sweet (Mithaas)" at bounding box center [247, 234] width 105 height 15
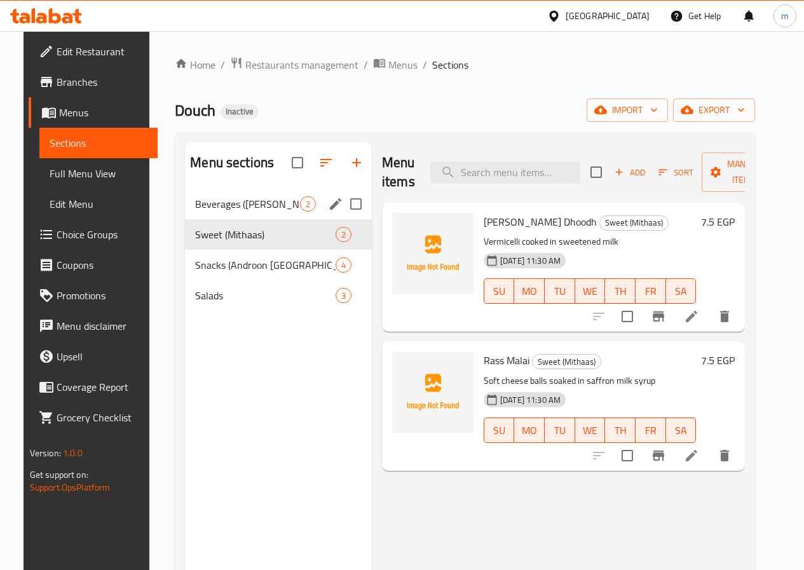
click at [217, 219] on div "Beverages (Thanda Garam Ho Jaye) 2" at bounding box center [278, 204] width 187 height 30
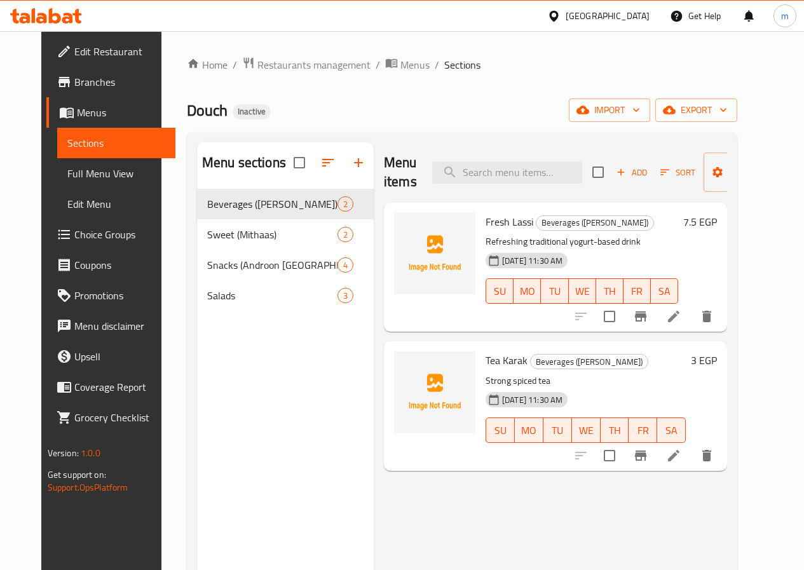
click at [67, 135] on span "Sections" at bounding box center [116, 142] width 98 height 15
click at [77, 111] on span "Menus" at bounding box center [121, 112] width 88 height 15
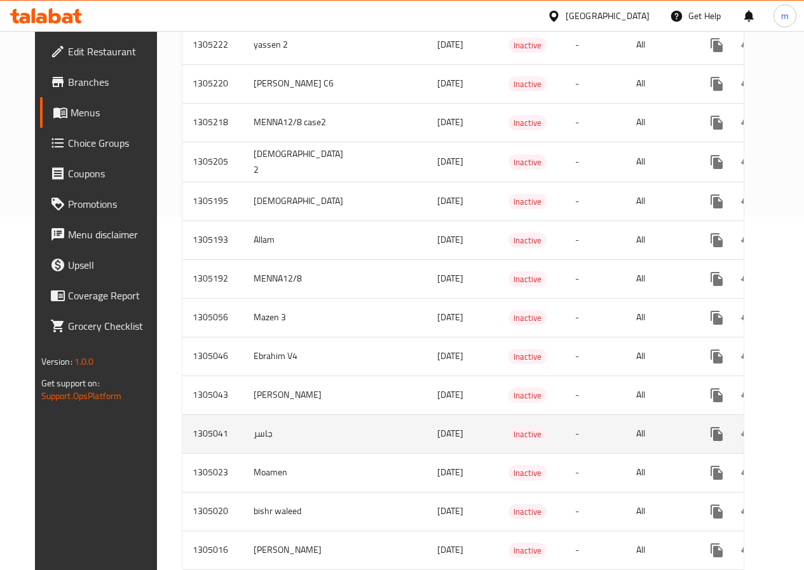
scroll to position [110, 0]
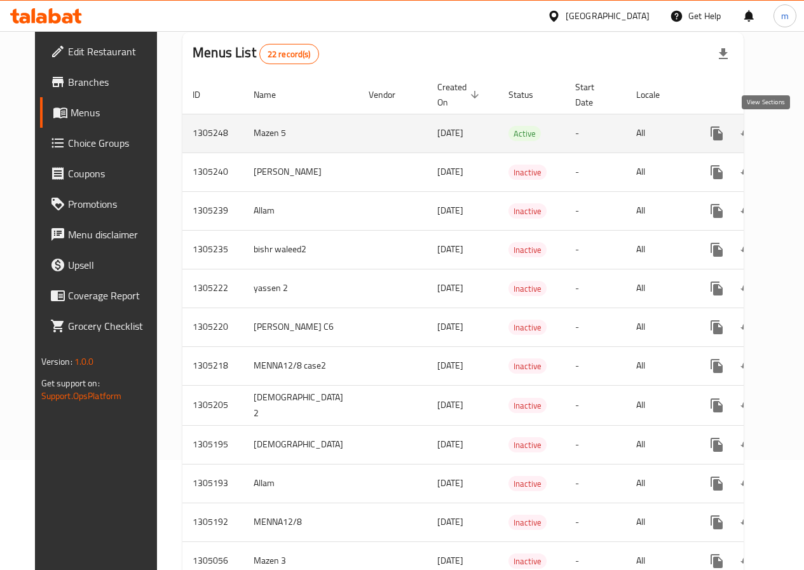
click at [801, 126] on icon "enhanced table" at bounding box center [808, 133] width 15 height 15
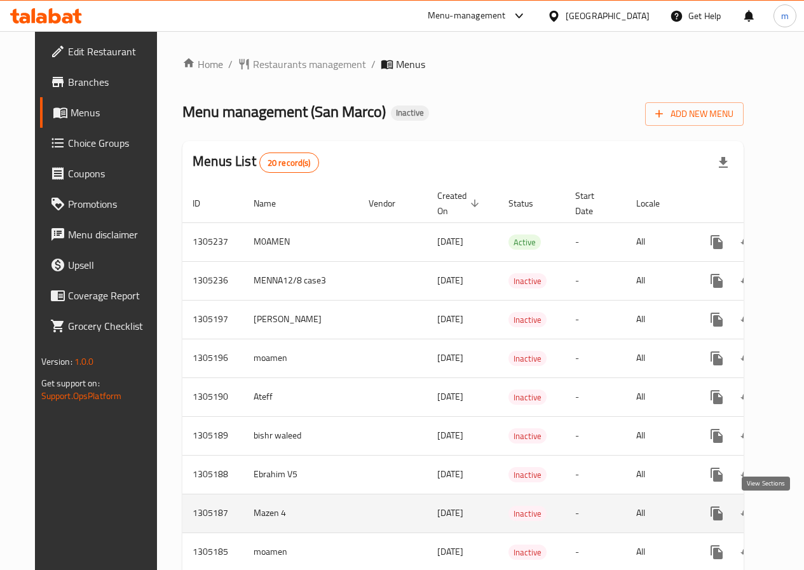
click at [801, 513] on icon "enhanced table" at bounding box center [808, 513] width 15 height 15
